Goal: Task Accomplishment & Management: Manage account settings

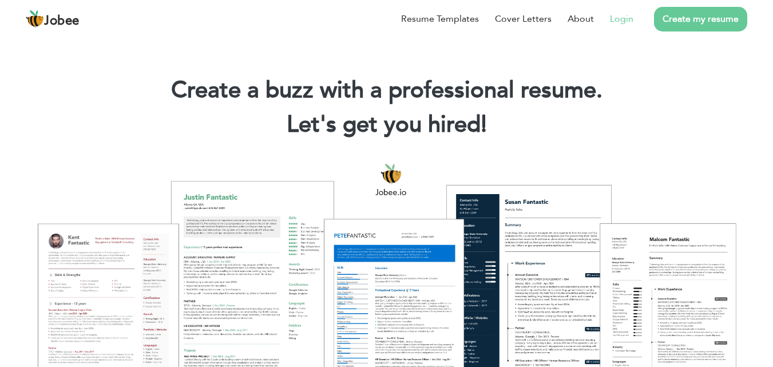
click at [622, 17] on link "Login" at bounding box center [621, 19] width 23 height 14
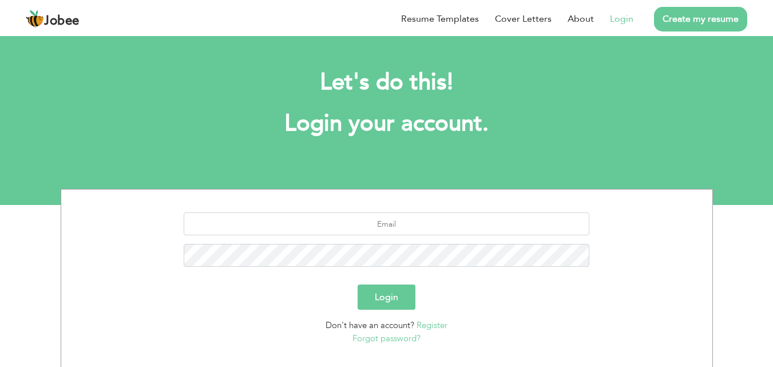
click at [319, 236] on div at bounding box center [387, 243] width 634 height 63
click at [373, 228] on input "text" at bounding box center [386, 223] width 405 height 23
type input "s"
click at [702, 15] on link "Create my resume" at bounding box center [700, 19] width 93 height 25
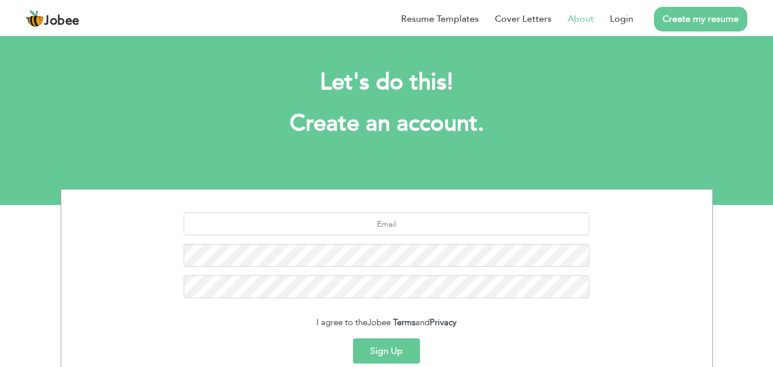
click at [582, 23] on link "About" at bounding box center [580, 19] width 26 height 14
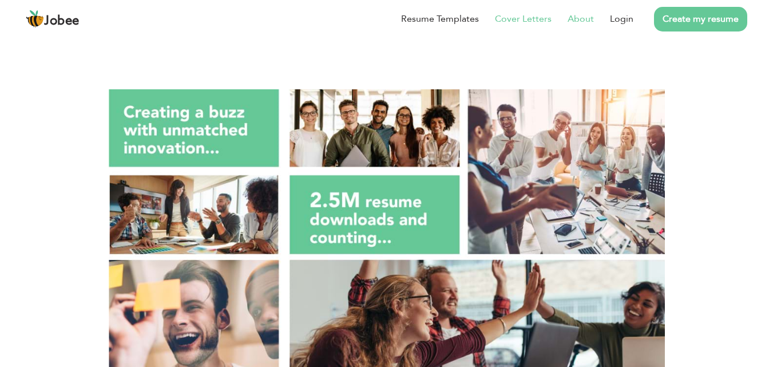
click at [533, 21] on link "Cover Letters" at bounding box center [523, 19] width 57 height 14
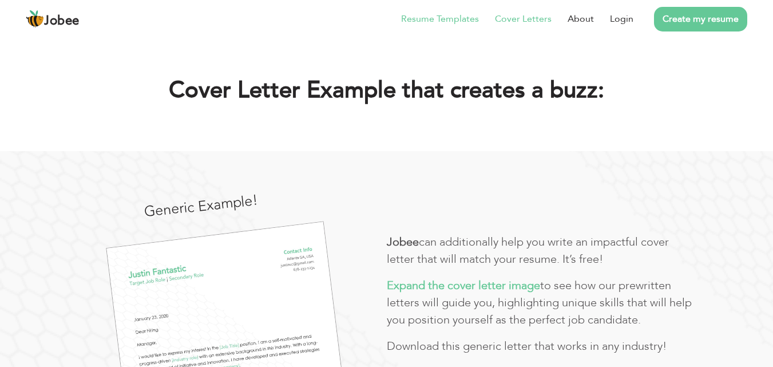
click at [448, 19] on link "Resume Templates" at bounding box center [440, 19] width 78 height 14
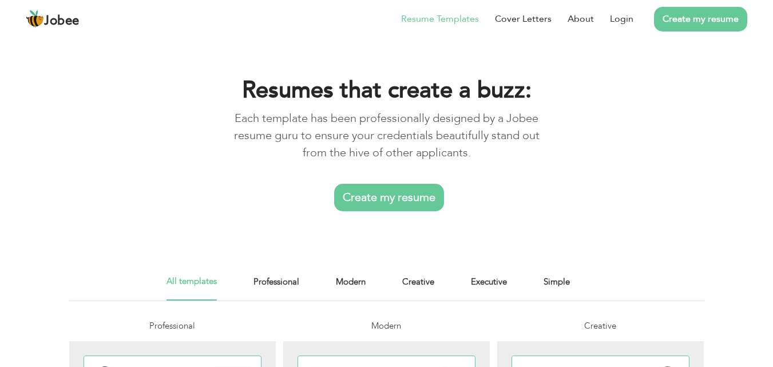
click at [680, 29] on link "Create my resume" at bounding box center [700, 19] width 93 height 25
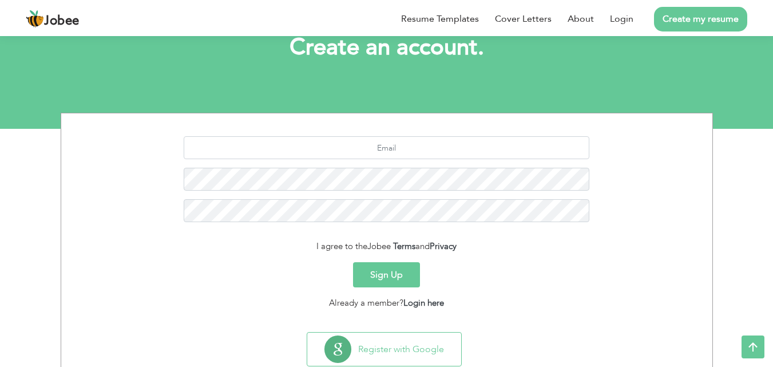
scroll to position [108, 0]
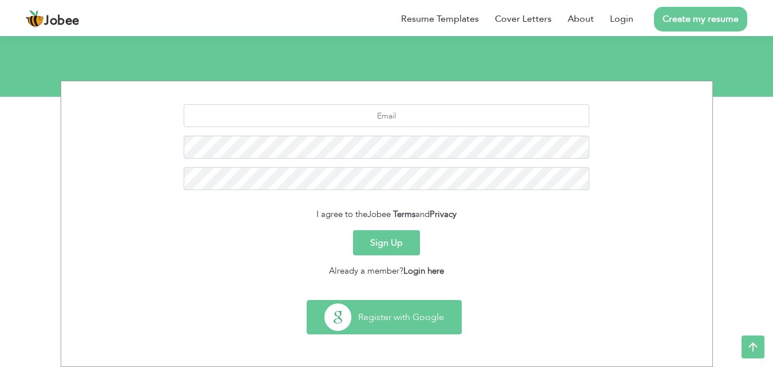
click at [379, 319] on button "Register with Google" at bounding box center [384, 316] width 154 height 33
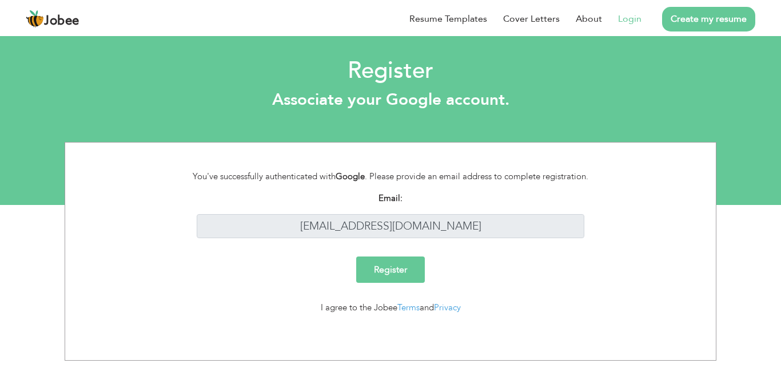
click at [392, 274] on input "Register" at bounding box center [390, 269] width 69 height 26
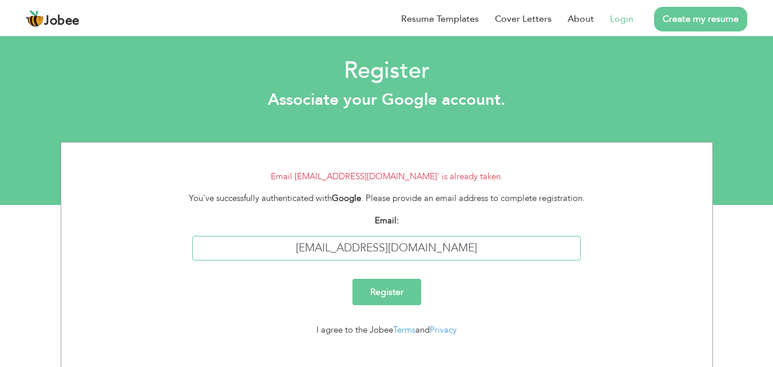
click at [451, 252] on input "[EMAIL_ADDRESS][DOMAIN_NAME]" at bounding box center [386, 248] width 388 height 25
click at [396, 294] on input "Register" at bounding box center [386, 291] width 69 height 26
click at [450, 248] on input "[EMAIL_ADDRESS][DOMAIN_NAME]" at bounding box center [386, 248] width 388 height 25
click at [386, 245] on input "[EMAIL_ADDRESS][DOMAIN_NAME]" at bounding box center [386, 248] width 388 height 25
type input "[DOMAIN_NAME][EMAIL_ADDRESS][DOMAIN_NAME]"
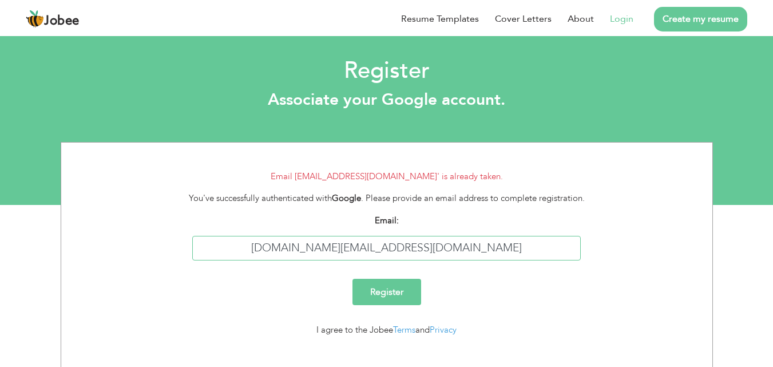
click at [352, 278] on input "Register" at bounding box center [386, 291] width 69 height 26
click at [396, 296] on input "Register" at bounding box center [386, 291] width 69 height 26
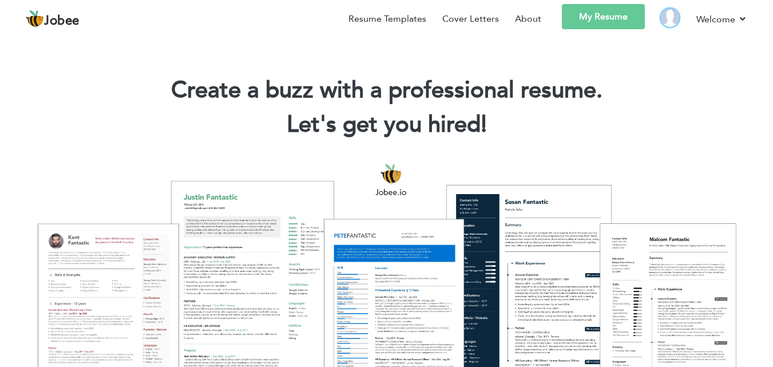
click at [664, 20] on img at bounding box center [669, 18] width 18 height 18
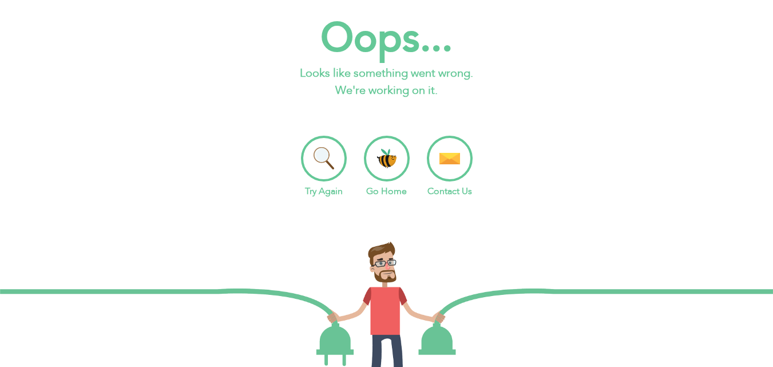
scroll to position [21, 0]
click at [388, 171] on li "Go Home" at bounding box center [387, 167] width 46 height 62
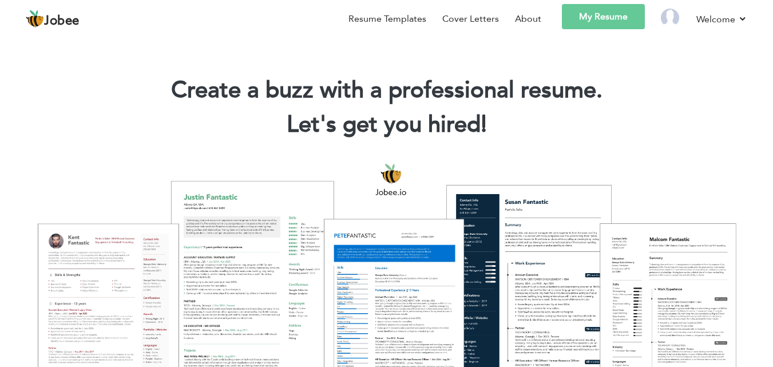
click at [599, 14] on link "My Resume" at bounding box center [603, 16] width 83 height 25
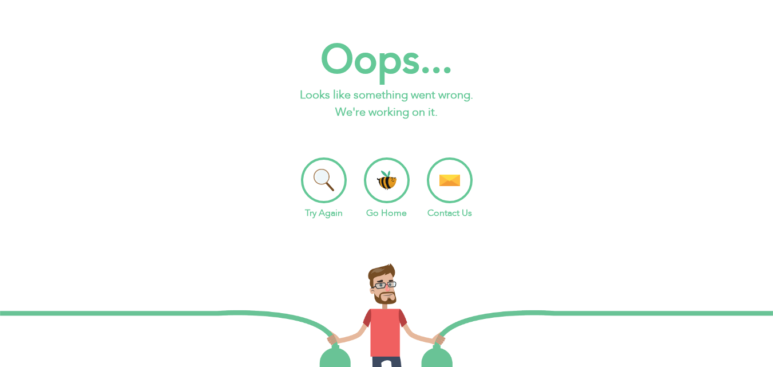
click at [393, 190] on li "Go Home" at bounding box center [387, 188] width 46 height 62
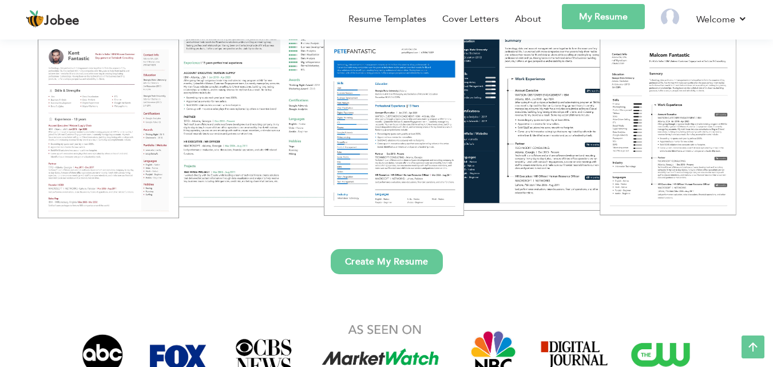
scroll to position [185, 0]
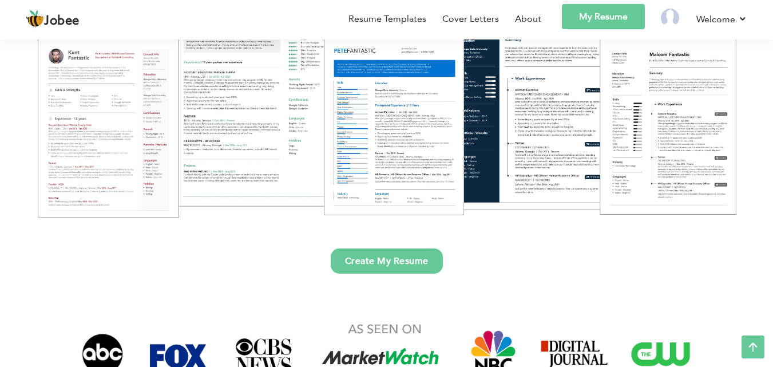
click at [395, 262] on link "Create My Resume" at bounding box center [387, 260] width 112 height 25
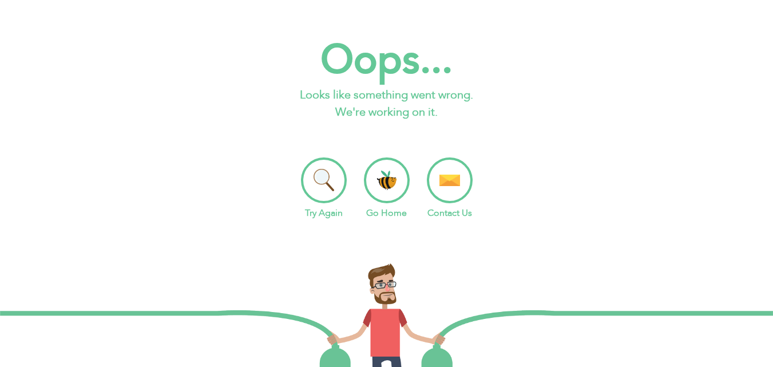
click at [335, 179] on li "Try Again" at bounding box center [324, 188] width 46 height 62
click at [371, 183] on li "Go Home" at bounding box center [387, 188] width 46 height 62
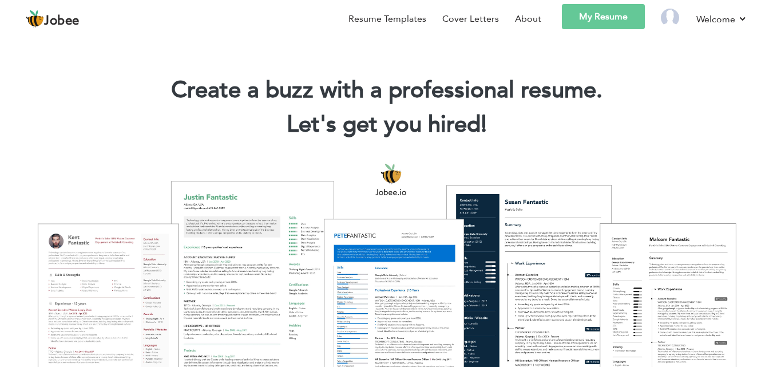
drag, startPoint x: 181, startPoint y: 86, endPoint x: 587, endPoint y: 123, distance: 407.1
click at [587, 123] on div "Create a buzz with a professional resume. Let's get you hired! |" at bounding box center [386, 109] width 755 height 69
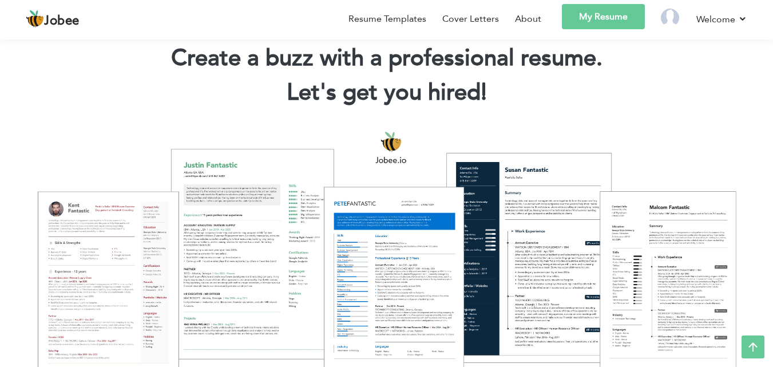
scroll to position [21, 0]
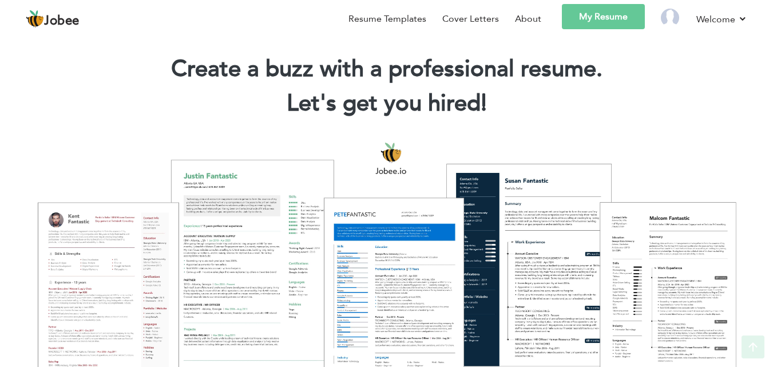
click at [301, 201] on div at bounding box center [386, 261] width 755 height 267
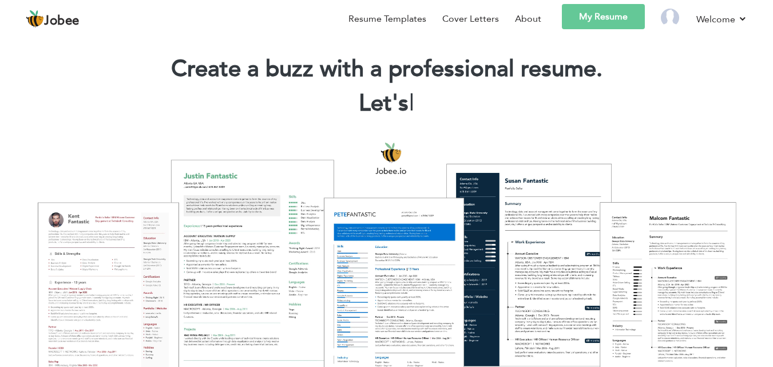
click at [208, 230] on div at bounding box center [386, 261] width 755 height 267
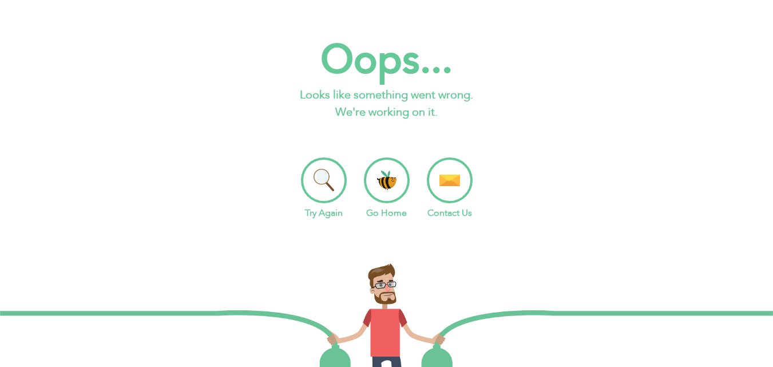
click at [321, 187] on li "Try Again" at bounding box center [324, 188] width 46 height 62
click at [326, 167] on li "Try Again" at bounding box center [324, 188] width 46 height 62
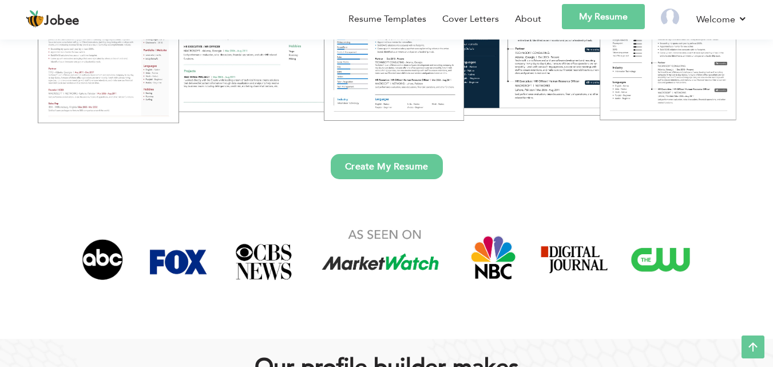
scroll to position [280, 0]
click at [405, 157] on link "Create My Resume" at bounding box center [387, 165] width 112 height 25
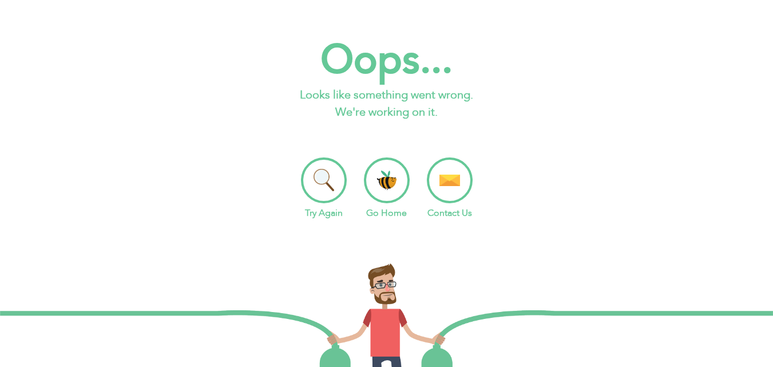
click at [381, 182] on li "Go Home" at bounding box center [387, 188] width 46 height 62
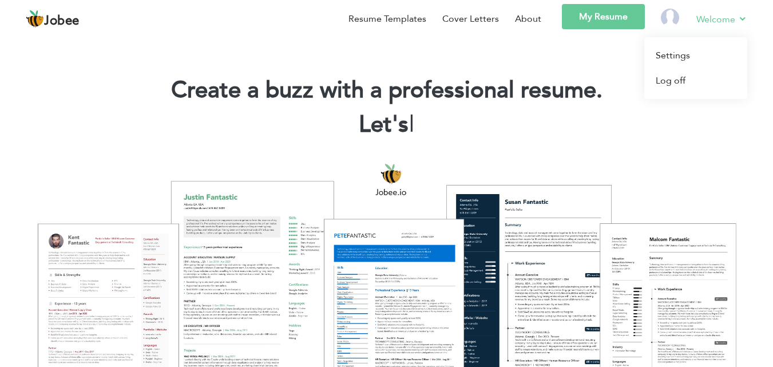
click at [714, 13] on link "Welcome" at bounding box center [721, 19] width 51 height 14
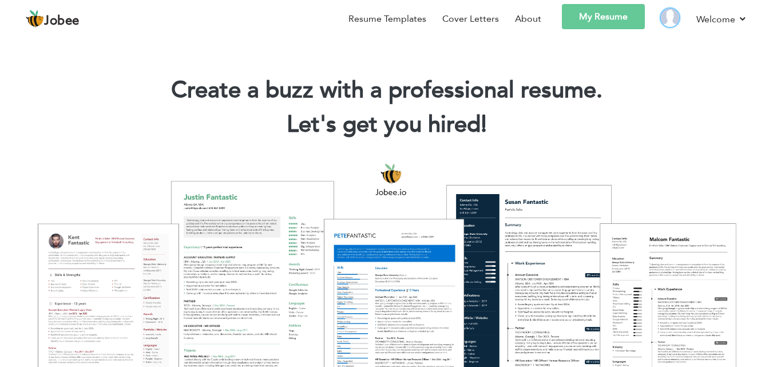
click at [667, 22] on img at bounding box center [669, 18] width 18 height 18
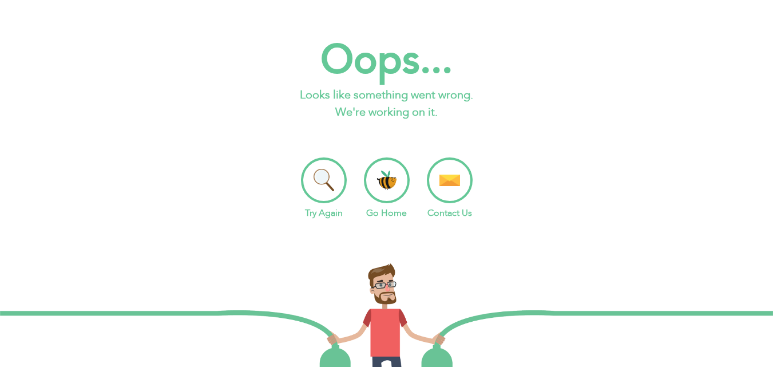
click at [398, 180] on li "Go Home" at bounding box center [387, 188] width 46 height 62
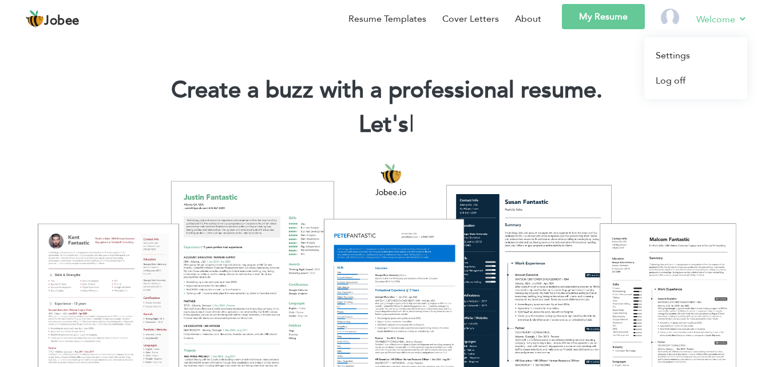
click at [739, 13] on link "Welcome" at bounding box center [721, 19] width 51 height 14
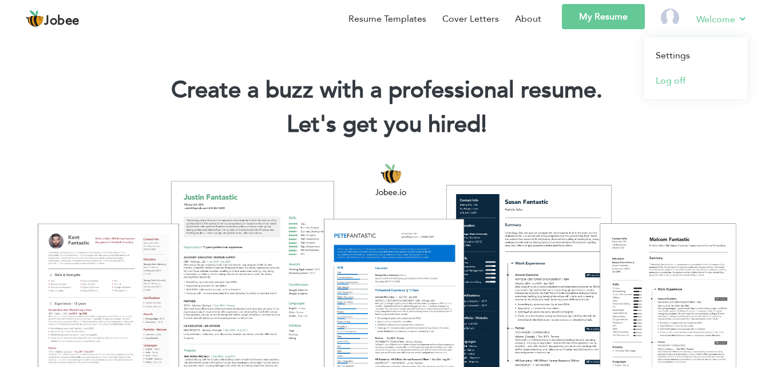
click at [670, 90] on link "Log off" at bounding box center [695, 80] width 103 height 25
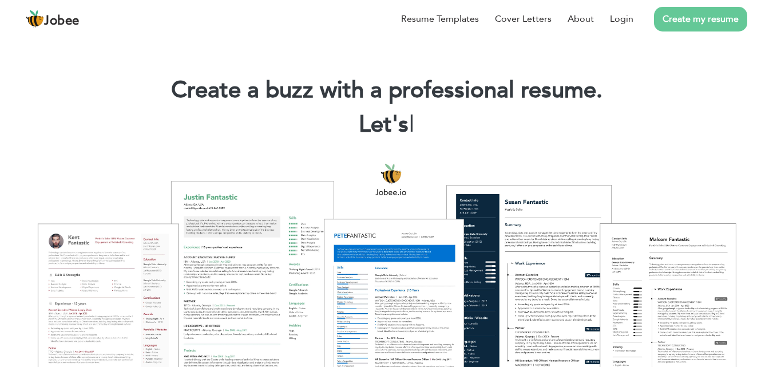
click at [680, 21] on link "Create my resume" at bounding box center [700, 19] width 93 height 25
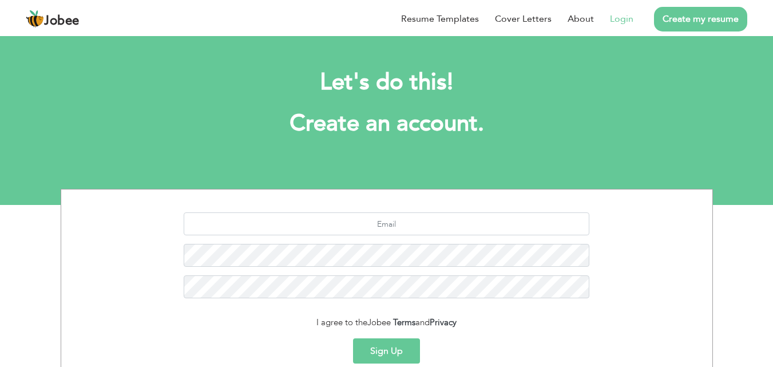
click at [622, 21] on link "Login" at bounding box center [621, 19] width 23 height 14
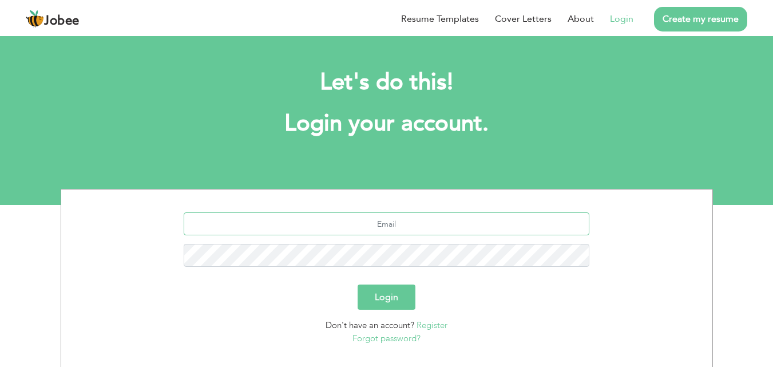
click at [399, 225] on input "text" at bounding box center [386, 223] width 405 height 23
click at [361, 224] on input "shafi.codes@gmail.com" at bounding box center [386, 223] width 405 height 23
type input "[DOMAIN_NAME][EMAIL_ADDRESS][DOMAIN_NAME]"
click at [357, 284] on button "Login" at bounding box center [386, 296] width 58 height 25
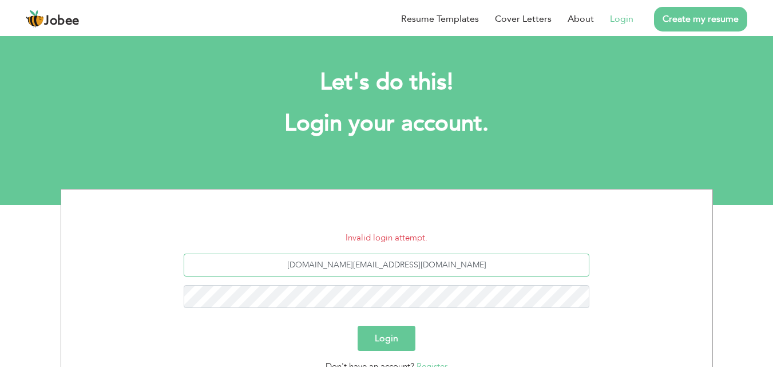
click at [443, 265] on input "[DOMAIN_NAME][EMAIL_ADDRESS][DOMAIN_NAME]" at bounding box center [386, 264] width 405 height 23
type input "s"
type input "shafimk0319@gmail.com"
click at [379, 329] on button "Login" at bounding box center [386, 337] width 58 height 25
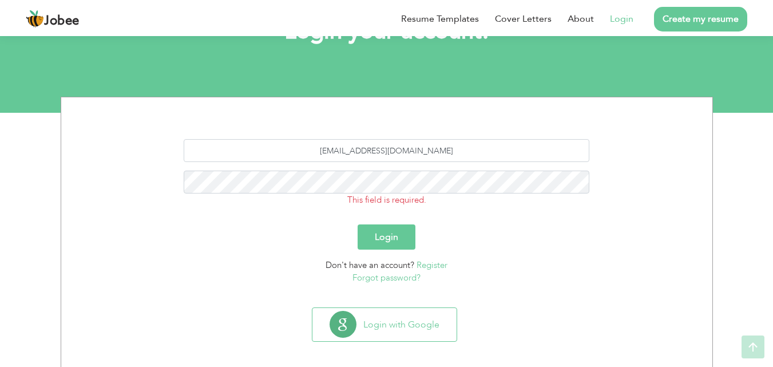
scroll to position [99, 0]
